Goal: Task Accomplishment & Management: Use online tool/utility

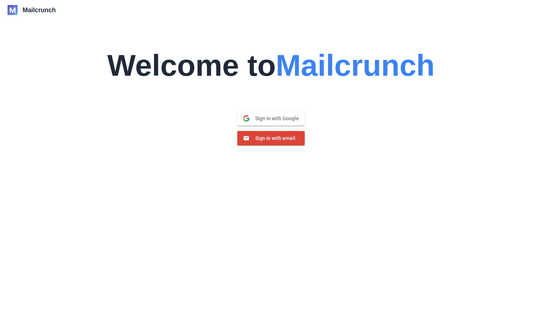
click at [262, 127] on ul "Sign in with Google Google Sign in with email Email" at bounding box center [270, 128] width 67 height 34
click at [262, 125] on ul "Sign in with Google Google Sign in with email Email" at bounding box center [270, 128] width 67 height 34
click at [260, 119] on span "Sign in with Google" at bounding box center [273, 118] width 49 height 6
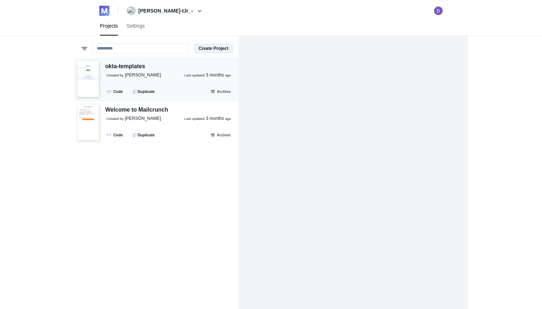
click at [139, 64] on div "okta-templates" at bounding box center [125, 66] width 40 height 9
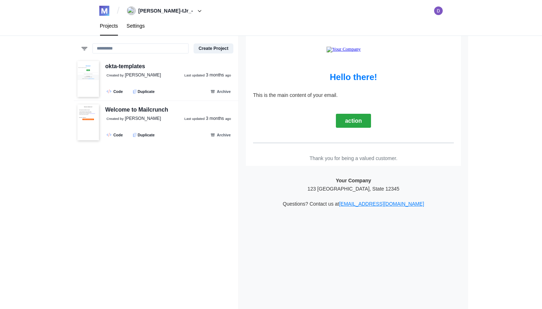
click at [142, 30] on link "Settings" at bounding box center [135, 25] width 27 height 19
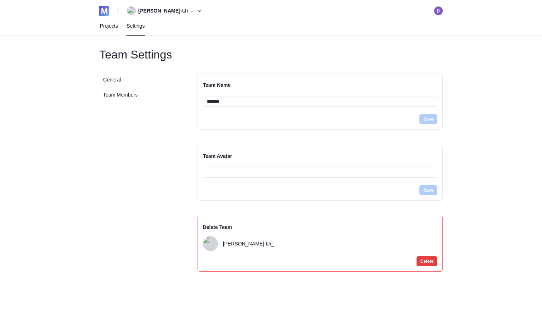
click at [103, 26] on link "Projects" at bounding box center [109, 25] width 27 height 19
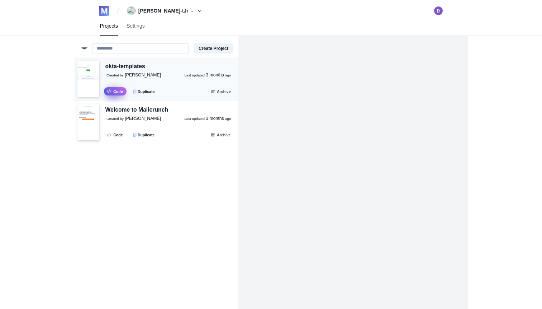
click at [118, 91] on link ".fa-secondary{opacity:.4} Code" at bounding box center [115, 91] width 23 height 8
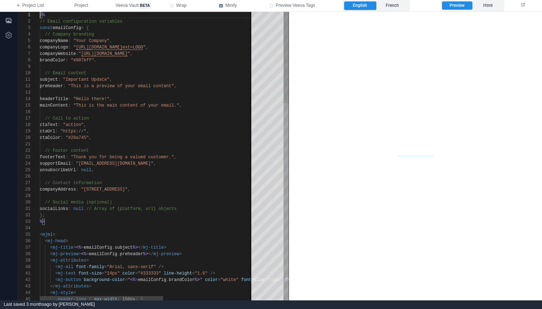
type textarea "**********"
click at [162, 128] on div "ctaUrl : "https://" ," at bounding box center [225, 131] width 370 height 6
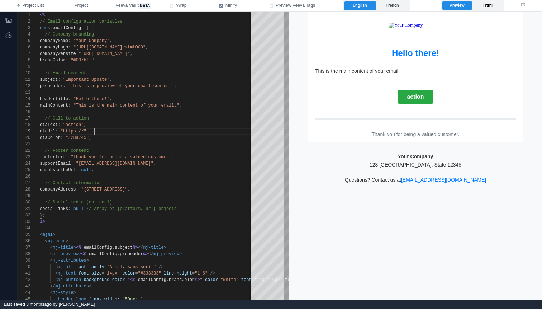
click at [481, 4] on label "Html" at bounding box center [488, 5] width 30 height 9
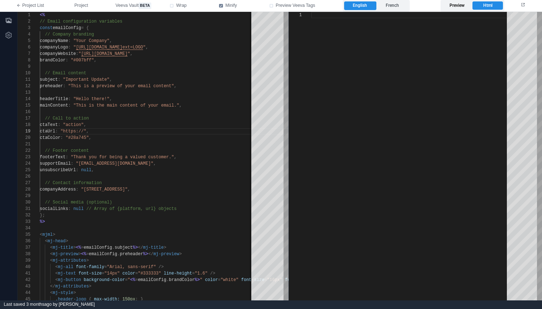
type textarea "**********"
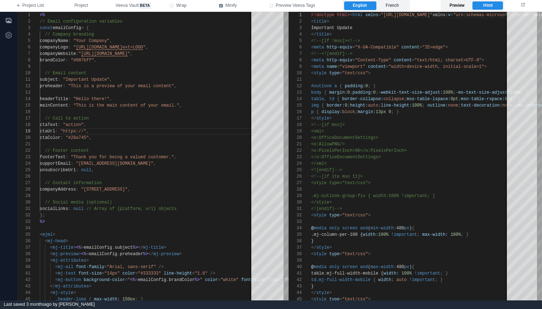
click at [442, 7] on label "Preview" at bounding box center [457, 5] width 30 height 9
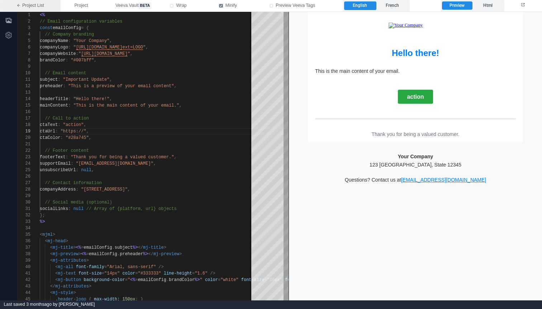
click at [53, 4] on link "Project List" at bounding box center [30, 5] width 61 height 11
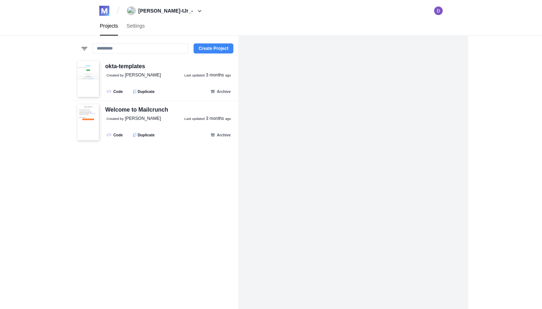
click at [200, 49] on button "Create Project" at bounding box center [213, 48] width 40 height 10
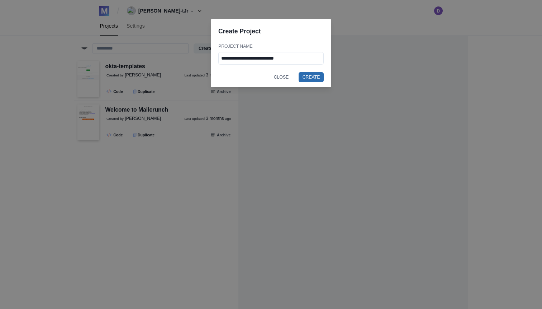
type input "**********"
click at [317, 76] on button "Create" at bounding box center [310, 77] width 25 height 10
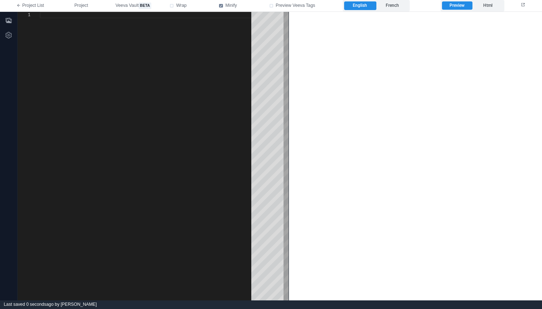
click at [96, 34] on div at bounding box center [148, 156] width 216 height 288
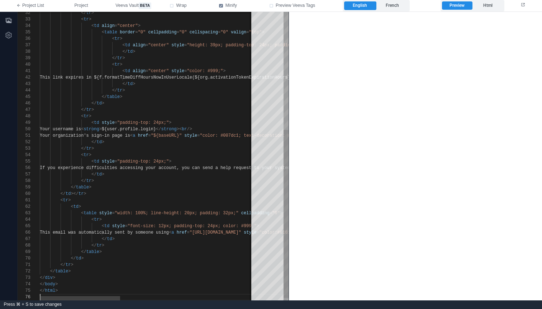
scroll to position [32, 0]
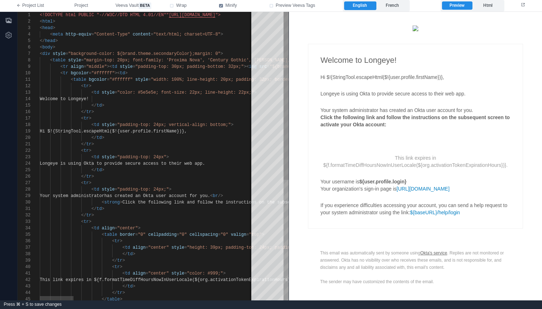
click at [107, 59] on div "32 33 34 35 36 37 38 39 40 41 42 43 44 45 31 29 30 26 27 28 21 22 23 24 25 18 1…" at bounding box center [153, 156] width 271 height 288
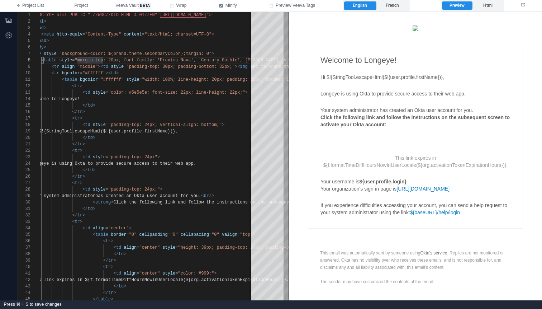
click at [400, 10] on div "English French" at bounding box center [376, 5] width 67 height 11
click at [399, 3] on label "French" at bounding box center [392, 5] width 32 height 9
click at [372, 4] on label "English" at bounding box center [360, 5] width 32 height 9
click at [308, 5] on span "Preview Veeva Tags" at bounding box center [295, 6] width 39 height 6
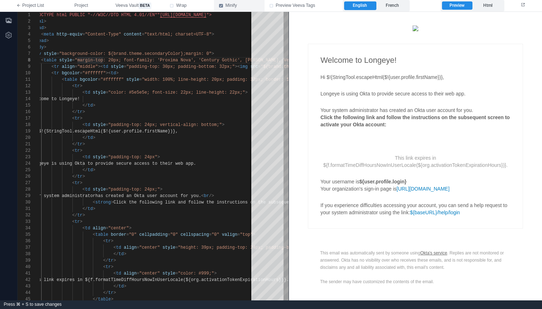
click at [230, 8] on span "Minify" at bounding box center [230, 6] width 11 height 6
click at [175, 8] on label "Wrap" at bounding box center [189, 5] width 49 height 11
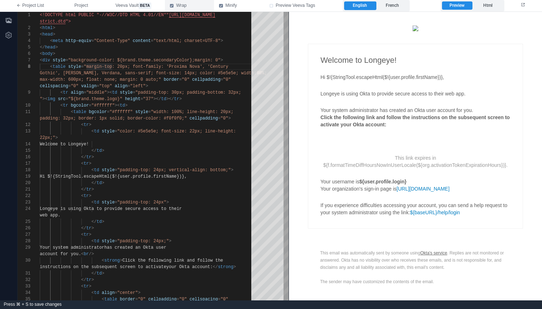
click at [175, 8] on label "Wrap" at bounding box center [189, 5] width 49 height 11
type textarea "**********"
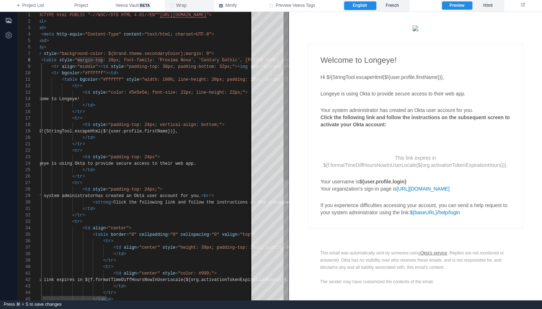
scroll to position [64, 67]
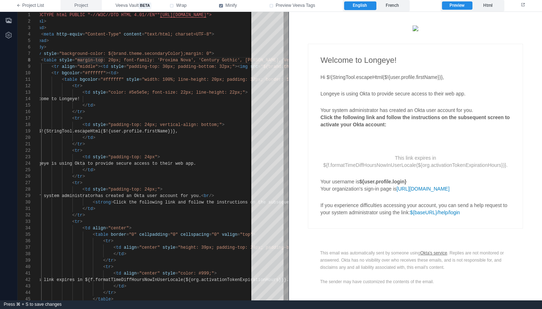
click at [88, 5] on span "Project" at bounding box center [81, 6] width 14 height 6
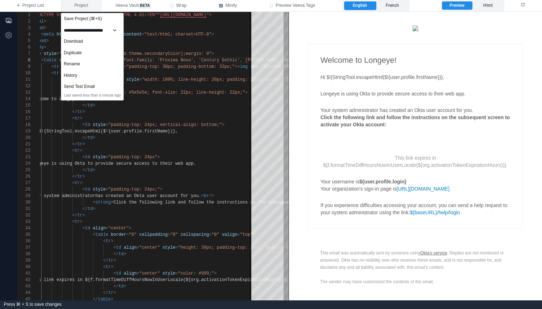
click at [91, 6] on button "Project" at bounding box center [81, 5] width 41 height 11
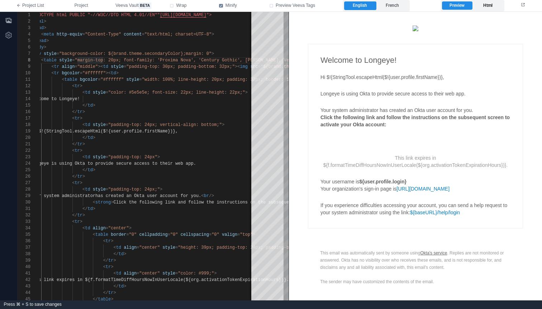
click at [493, 7] on label "Html" at bounding box center [488, 5] width 30 height 9
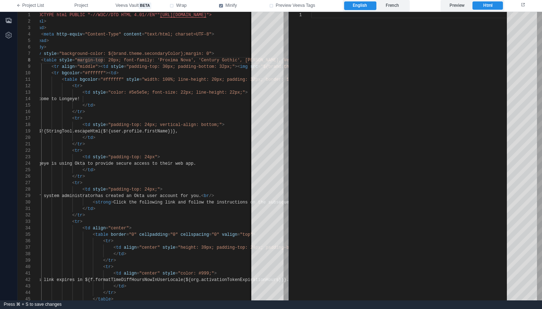
type textarea "**********"
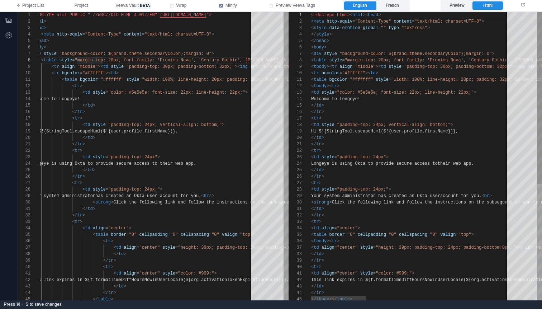
scroll to position [45, 0]
click at [454, 3] on label "Preview" at bounding box center [457, 5] width 30 height 9
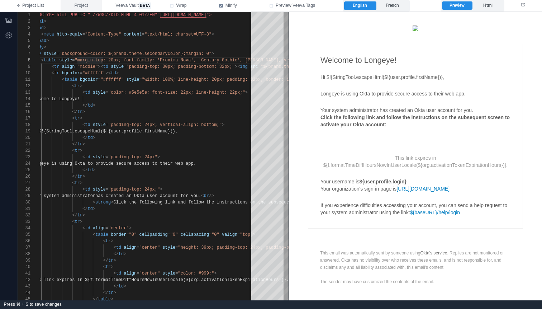
click at [83, 10] on button "Project" at bounding box center [81, 5] width 41 height 11
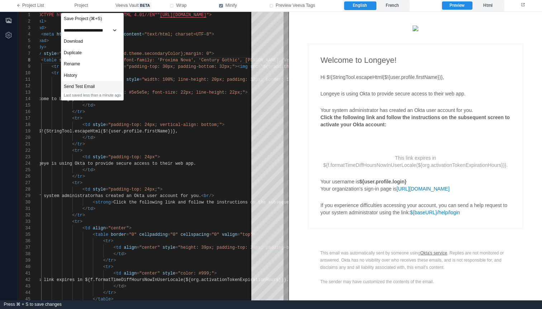
click at [86, 85] on div "Send Test Email" at bounding box center [92, 86] width 62 height 11
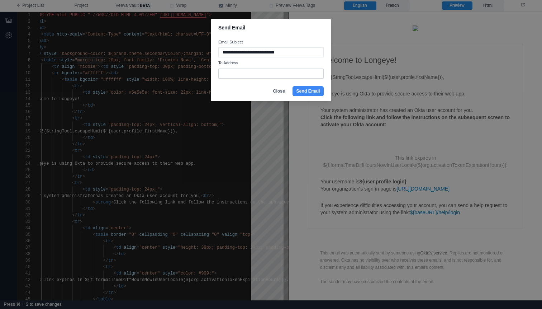
click at [250, 75] on input "To Address" at bounding box center [270, 73] width 105 height 10
type input "**********"
click at [306, 95] on button "Send Email" at bounding box center [307, 91] width 31 height 10
click at [297, 76] on input "To Address" at bounding box center [270, 73] width 105 height 10
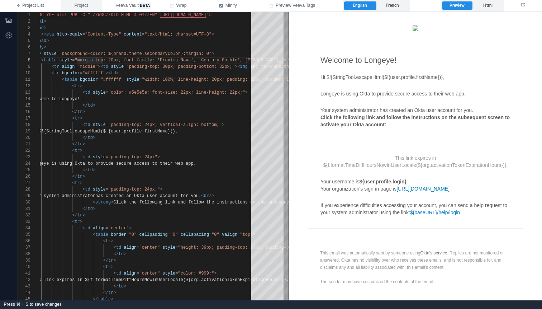
click at [77, 6] on span "Project" at bounding box center [81, 6] width 14 height 6
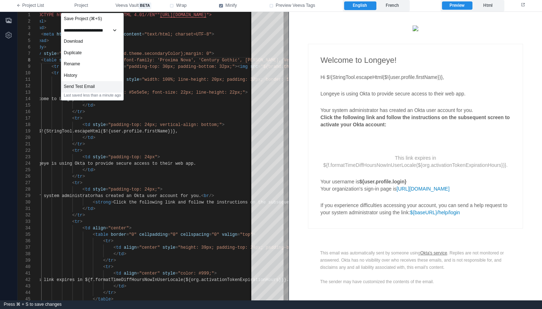
click at [95, 86] on div "Send Test Email" at bounding box center [92, 86] width 62 height 11
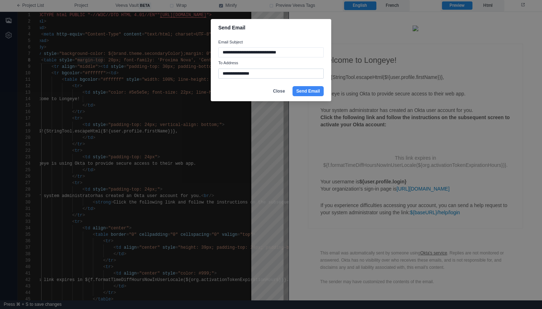
type input "**********"
click at [315, 95] on button "Send Email" at bounding box center [307, 91] width 31 height 10
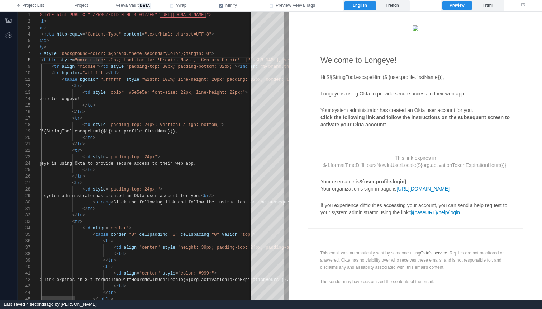
type textarea "**********"
type textarea "*"
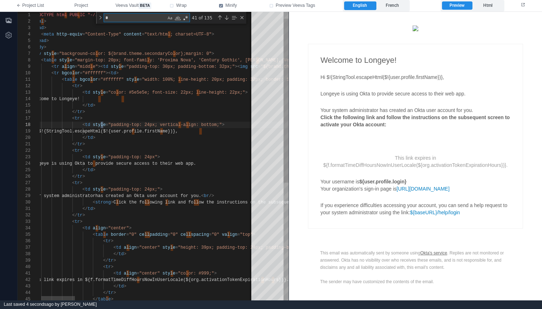
type textarea "**********"
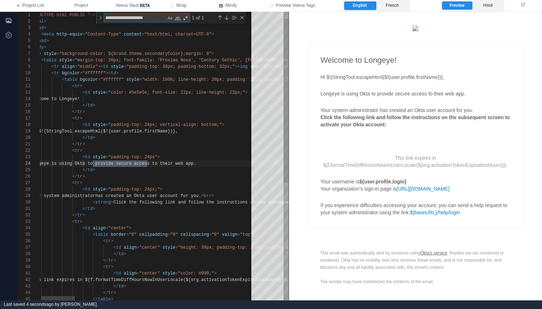
scroll to position [64, 116]
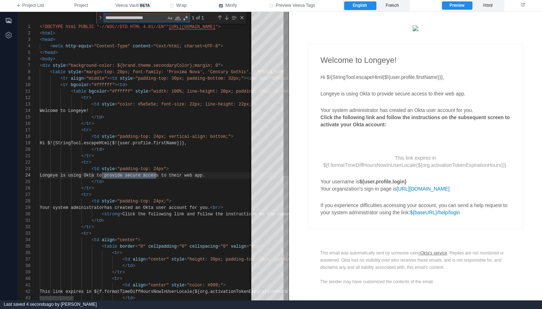
type textarea "**********"
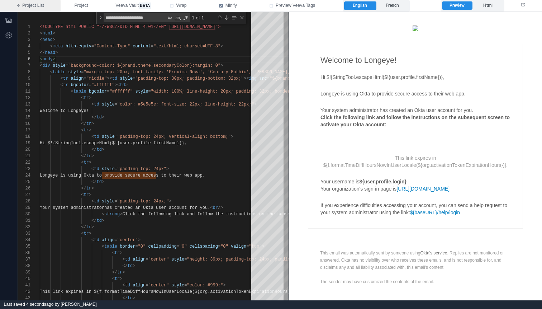
click at [38, 8] on link "Project List" at bounding box center [30, 5] width 61 height 11
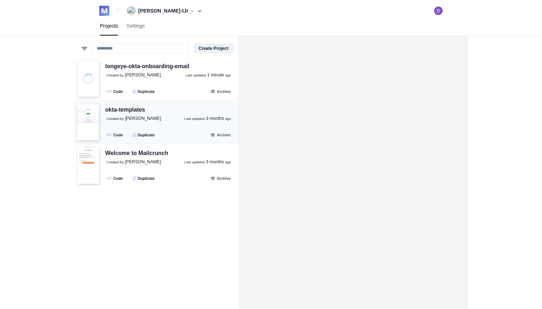
scroll to position [1, 0]
click at [123, 111] on div "okta-templates" at bounding box center [125, 109] width 40 height 9
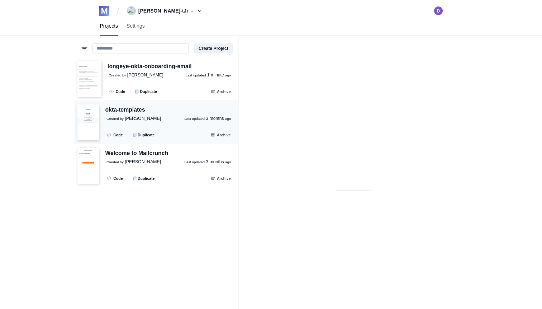
scroll to position [0, 0]
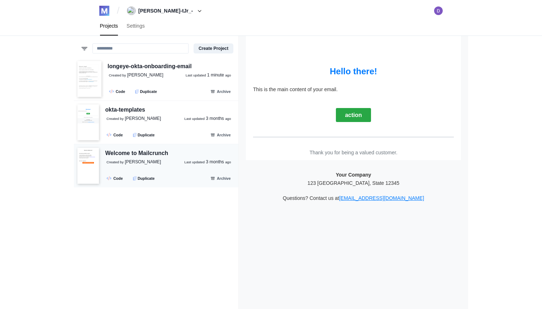
click at [148, 150] on div "Welcome to Mailcrunch" at bounding box center [136, 153] width 63 height 9
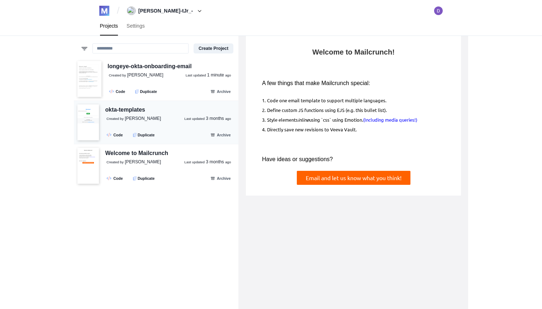
click at [135, 110] on div "okta-templates" at bounding box center [125, 109] width 40 height 9
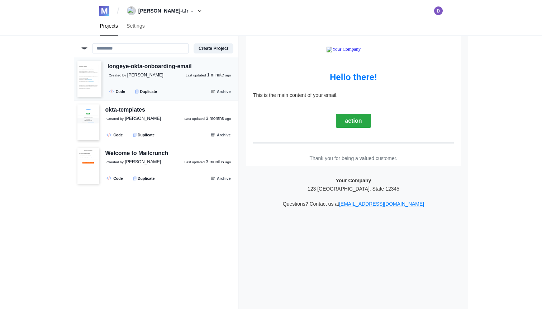
click at [150, 73] on p "Created by dani Last updated 1 minute ago" at bounding box center [173, 75] width 129 height 6
